Goal: Book appointment/travel/reservation

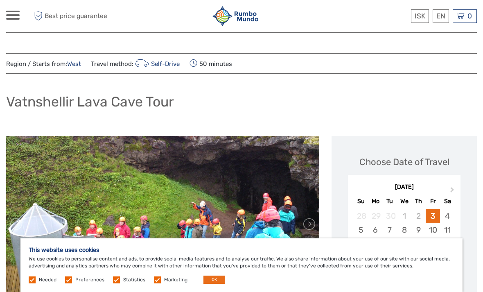
click at [210, 280] on button "OK" at bounding box center [214, 279] width 22 height 8
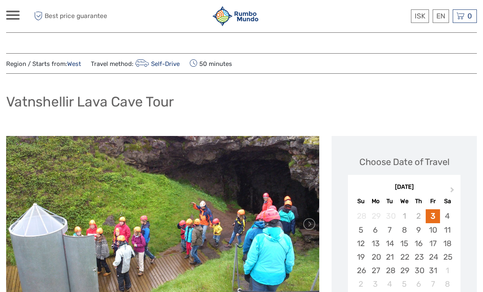
click at [450, 191] on button "Next Month" at bounding box center [453, 191] width 13 height 13
click at [449, 190] on button "Next Month" at bounding box center [453, 191] width 13 height 13
click at [448, 190] on button "Next Month" at bounding box center [453, 191] width 13 height 13
click at [451, 185] on button "Next Month" at bounding box center [453, 191] width 13 height 13
click at [450, 185] on button "Next Month" at bounding box center [453, 191] width 13 height 13
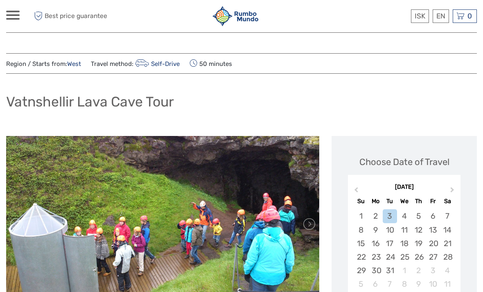
click at [450, 185] on button "Next Month" at bounding box center [453, 191] width 13 height 13
click at [449, 185] on button "Next Month" at bounding box center [453, 191] width 13 height 13
click at [449, 187] on button "Next Month" at bounding box center [453, 191] width 13 height 13
click at [347, 184] on div "June 2026 Previous Month Next Month June 2026 Su Mo Tu We Th Fr Sa 31 1 2 3 4 5…" at bounding box center [404, 238] width 129 height 130
click at [360, 189] on button "Previous Month" at bounding box center [355, 191] width 13 height 13
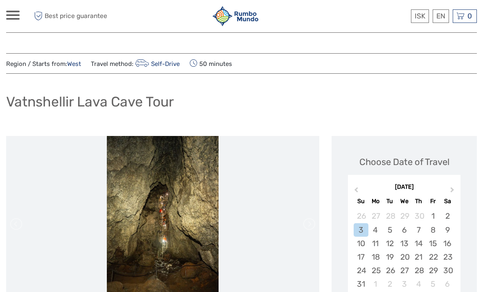
click at [435, 256] on div "22" at bounding box center [433, 257] width 14 height 14
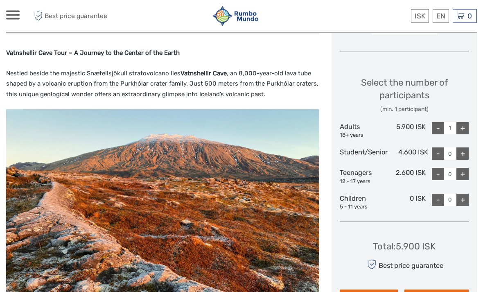
scroll to position [317, 0]
click at [0, 0] on link "English" at bounding box center [0, 0] width 0 height 0
